Goal: Information Seeking & Learning: Find specific fact

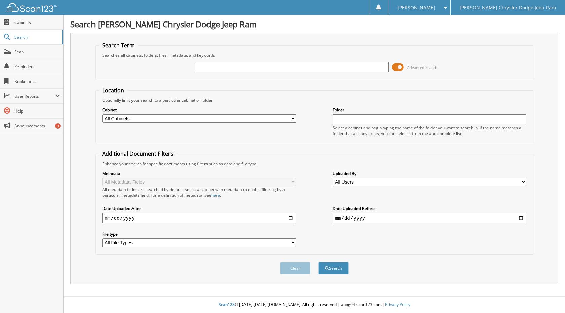
click at [302, 66] on input "text" at bounding box center [292, 67] width 194 height 10
type input "[PERSON_NAME]"
click at [318, 262] on button "Search" at bounding box center [333, 268] width 30 height 12
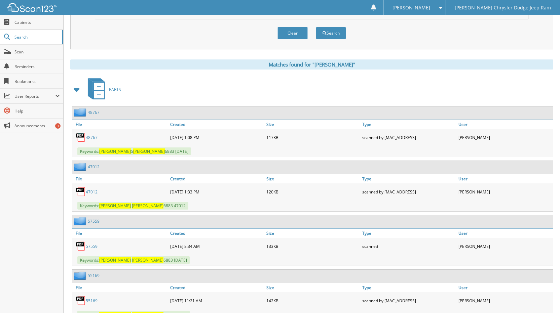
click at [78, 87] on span at bounding box center [76, 90] width 9 height 12
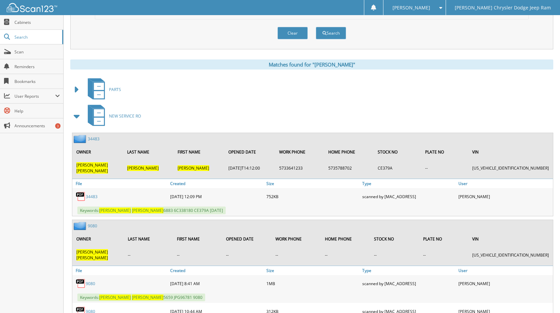
click at [79, 116] on span at bounding box center [76, 116] width 9 height 12
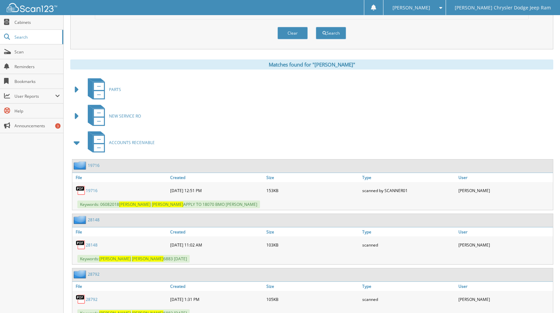
click at [77, 142] on span at bounding box center [76, 143] width 9 height 12
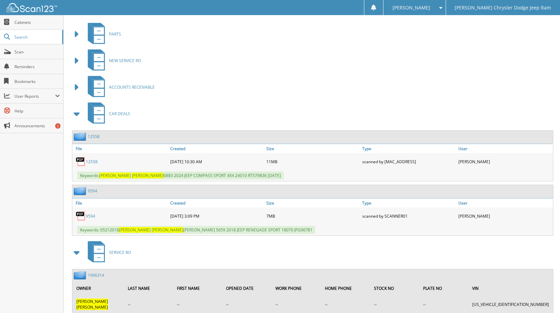
scroll to position [302, 0]
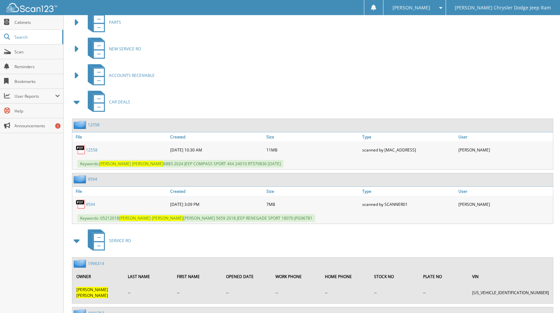
click at [96, 126] on link "12558" at bounding box center [94, 125] width 12 height 6
